Goal: Transaction & Acquisition: Purchase product/service

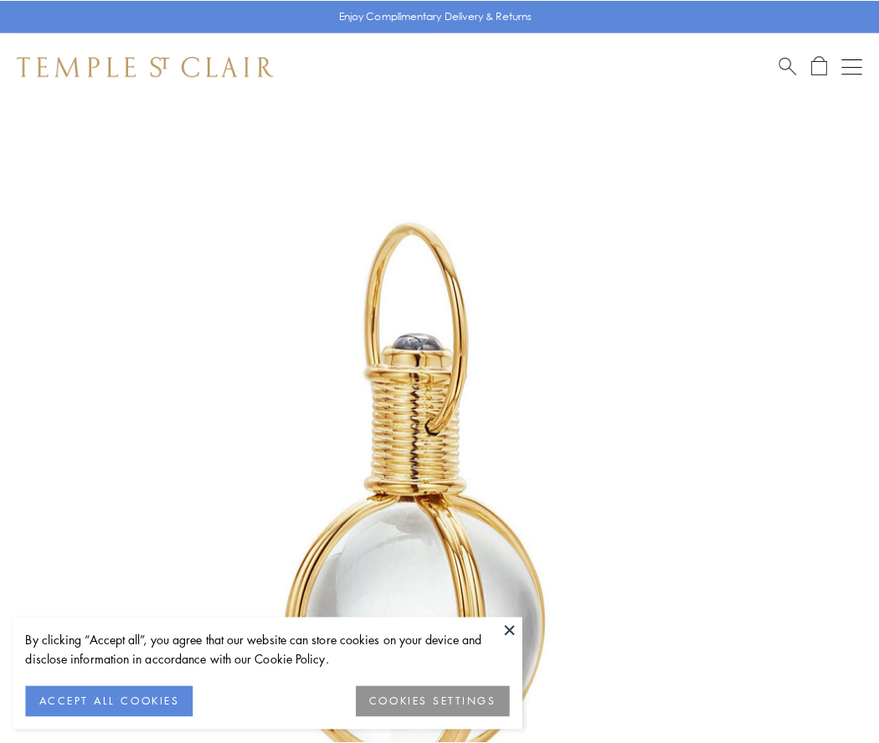
scroll to position [437, 0]
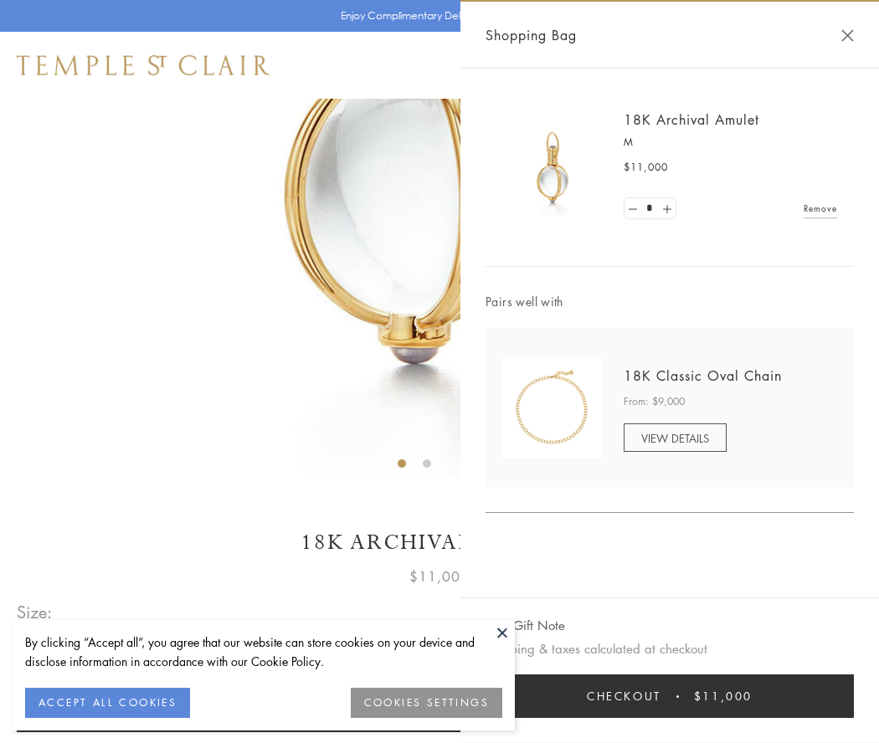
click at [670, 696] on button "Checkout $11,000" at bounding box center [669, 697] width 368 height 44
